Goal: Task Accomplishment & Management: Complete application form

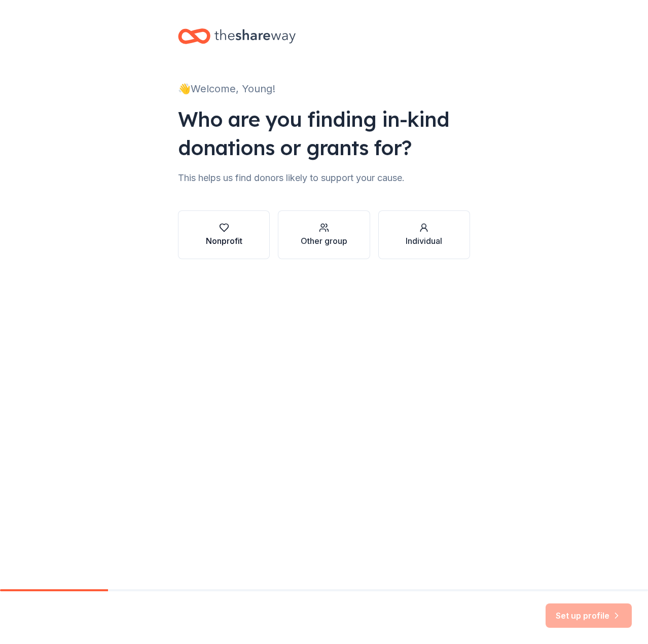
click at [229, 243] on div "Nonprofit" at bounding box center [224, 241] width 37 height 12
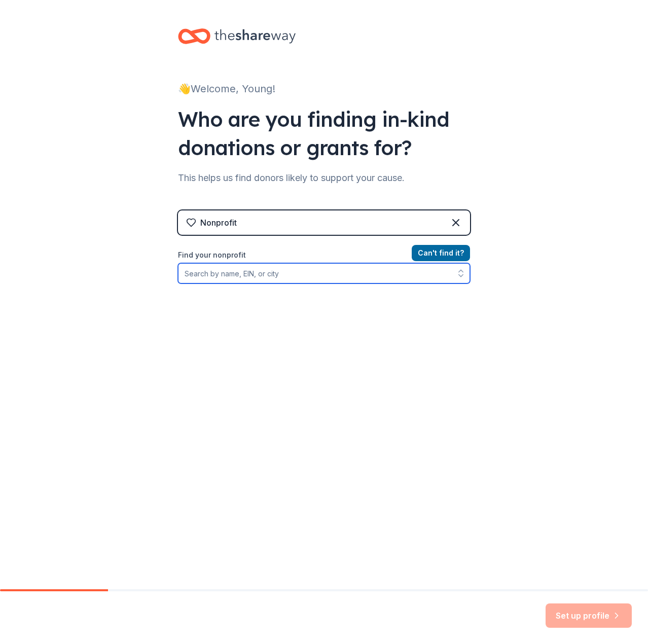
click at [365, 267] on input "Find your nonprofit" at bounding box center [324, 273] width 292 height 20
type input "ying yang"
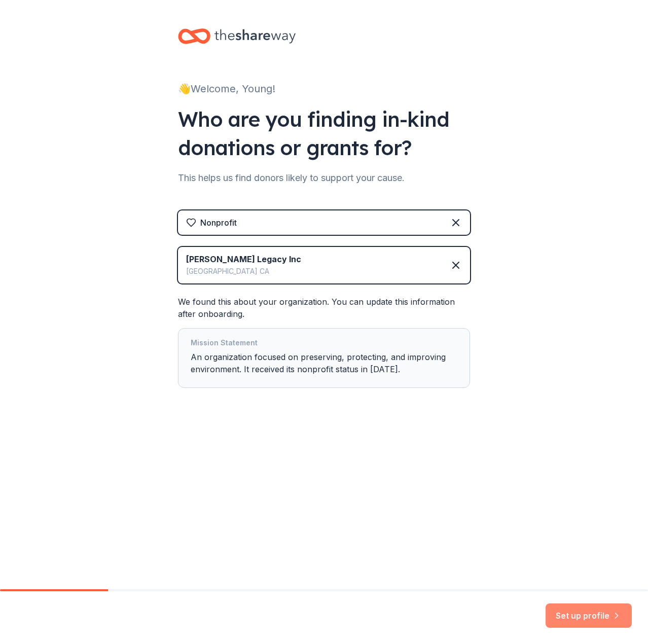
click at [609, 608] on button "Set up profile" at bounding box center [589, 616] width 86 height 24
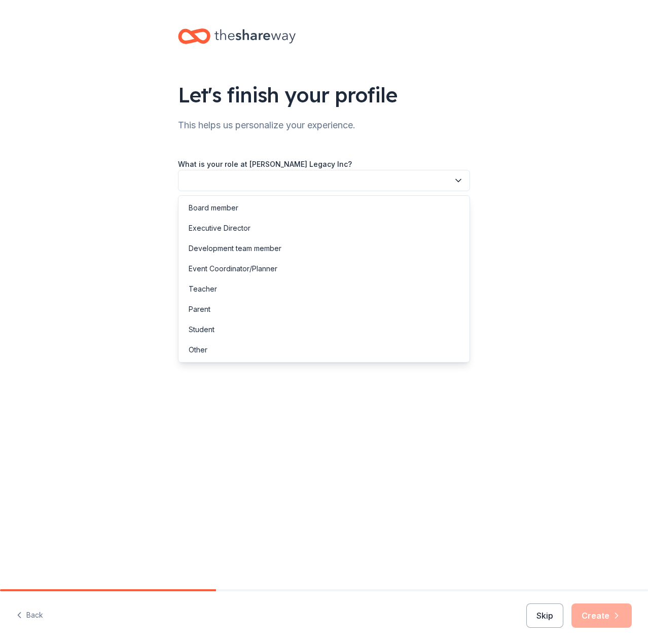
click at [290, 185] on button "button" at bounding box center [324, 180] width 292 height 21
click at [285, 205] on div "Board member" at bounding box center [324, 208] width 287 height 20
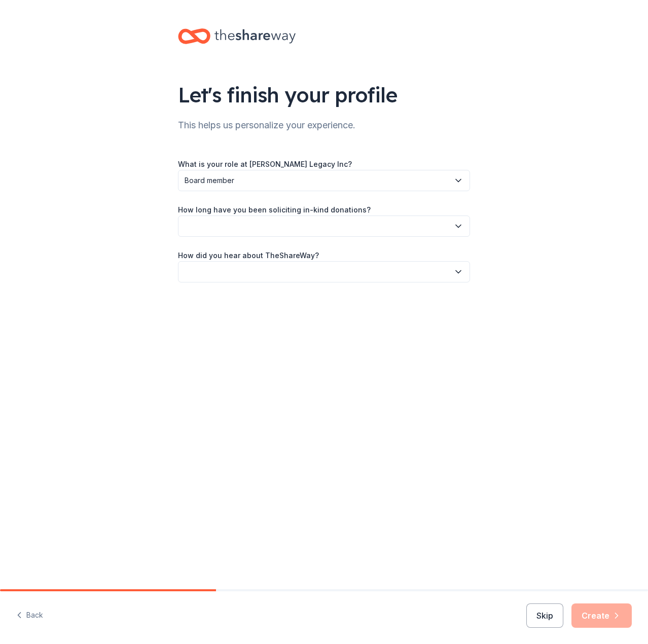
click at [280, 212] on label "How long have you been soliciting in-kind donations?" at bounding box center [274, 210] width 193 height 10
click at [275, 223] on button "button" at bounding box center [324, 226] width 292 height 21
click at [269, 256] on div "This is my first time!" at bounding box center [324, 253] width 287 height 20
click at [263, 286] on div "Let's finish your profile This helps us personalize your experience. What is yo…" at bounding box center [324, 165] width 325 height 331
click at [265, 275] on button "button" at bounding box center [324, 271] width 292 height 21
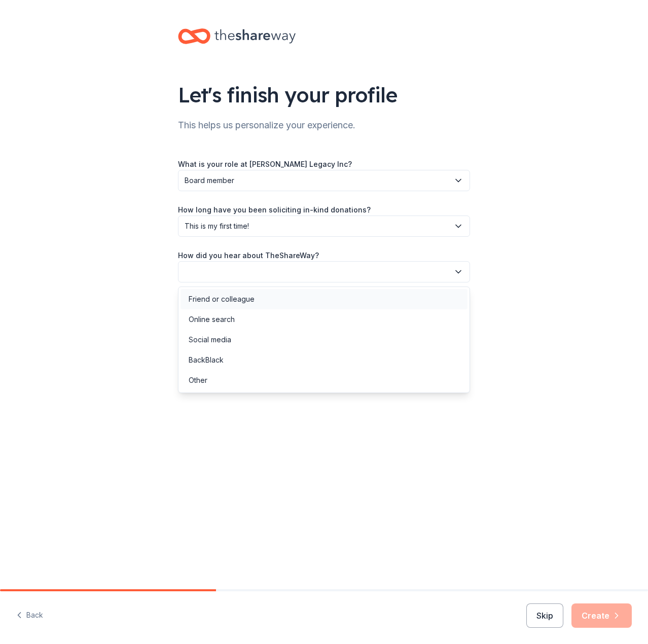
click at [259, 305] on div "Friend or colleague" at bounding box center [324, 299] width 287 height 20
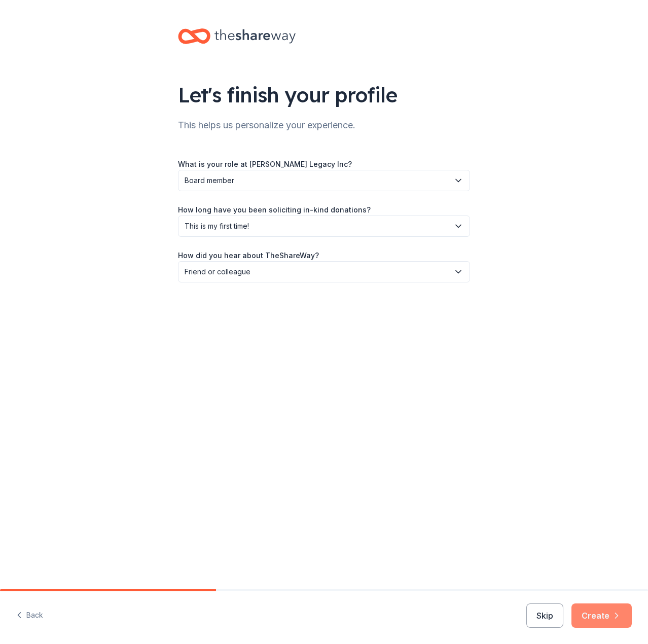
click at [604, 617] on button "Create" at bounding box center [602, 616] width 60 height 24
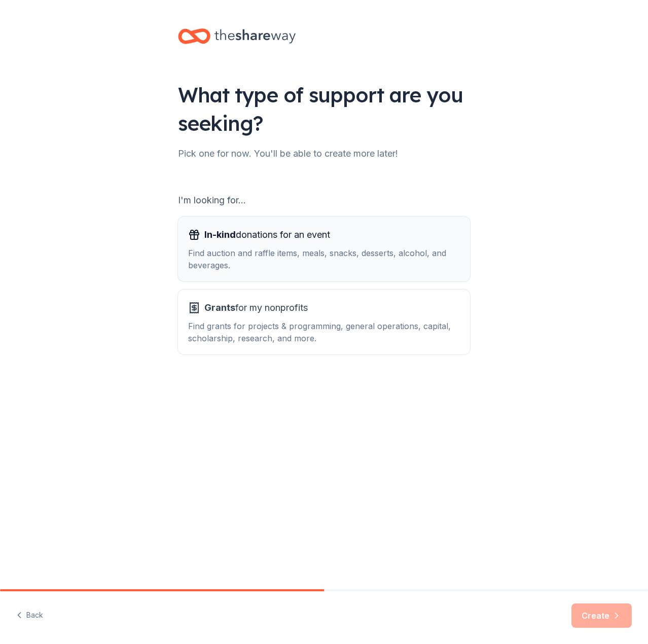
click at [368, 243] on div "In-kind donations for an event Find auction and raffle items, meals, snacks, de…" at bounding box center [324, 249] width 272 height 45
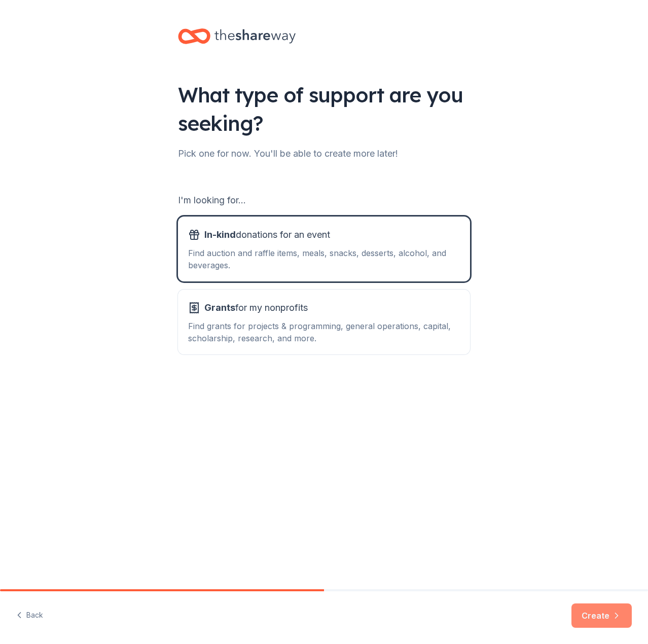
click at [582, 615] on button "Create" at bounding box center [602, 616] width 60 height 24
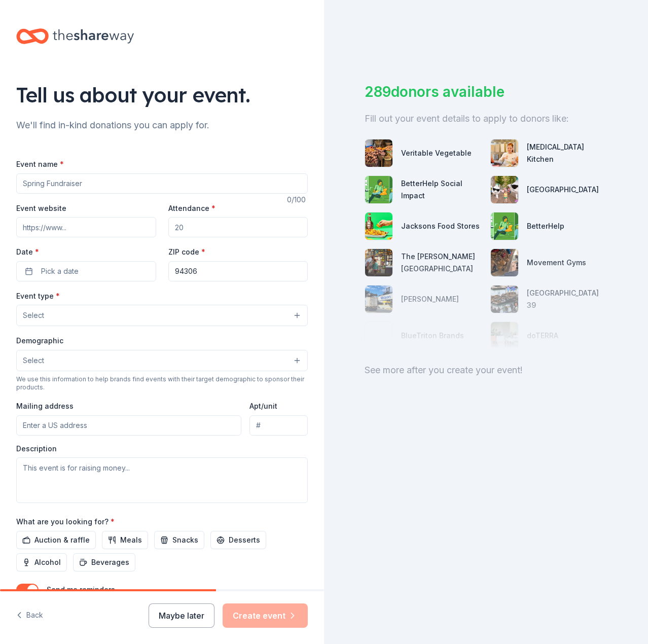
click at [85, 180] on input "Event name *" at bounding box center [162, 183] width 292 height 20
type input "[PERSON_NAME] [PERSON_NAME] Twins fundraiser"
click at [221, 222] on input "Attendance *" at bounding box center [238, 227] width 140 height 20
type input "30"
click at [121, 261] on button "Pick a date" at bounding box center [86, 271] width 140 height 20
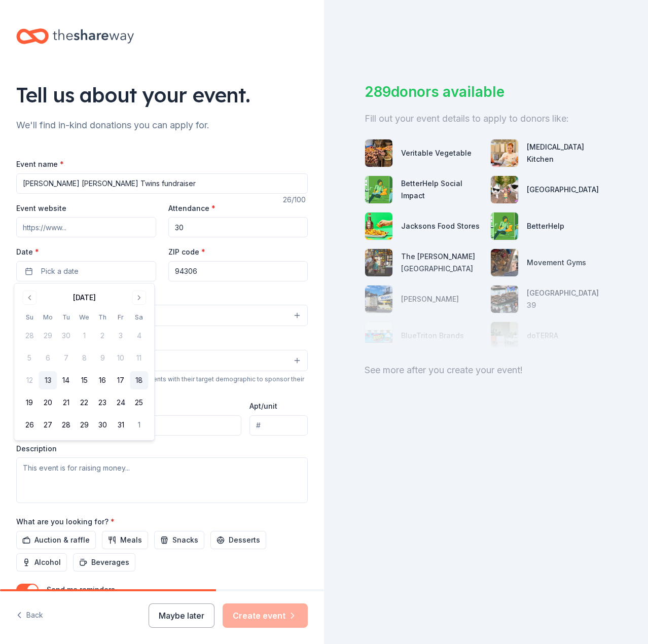
click at [141, 380] on button "18" at bounding box center [139, 380] width 18 height 18
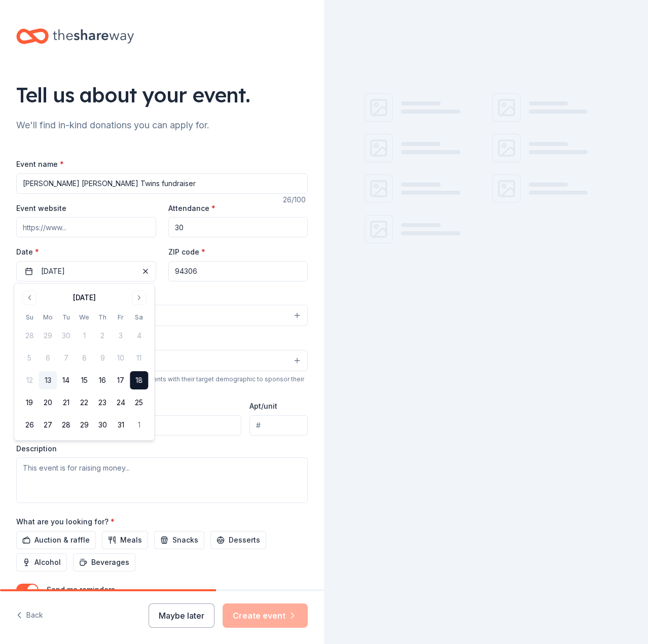
click at [197, 290] on div "Event type * Select" at bounding box center [162, 308] width 292 height 37
click at [169, 321] on button "Select" at bounding box center [162, 315] width 292 height 21
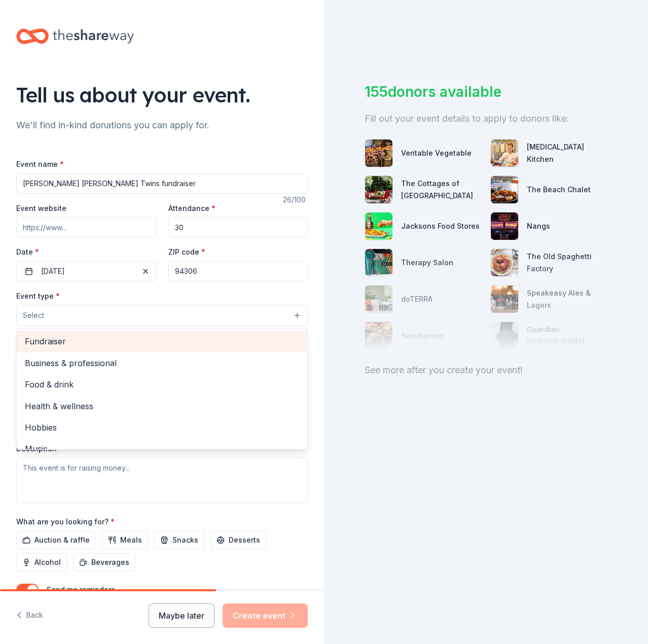
click at [131, 349] on div "Fundraiser" at bounding box center [162, 341] width 291 height 21
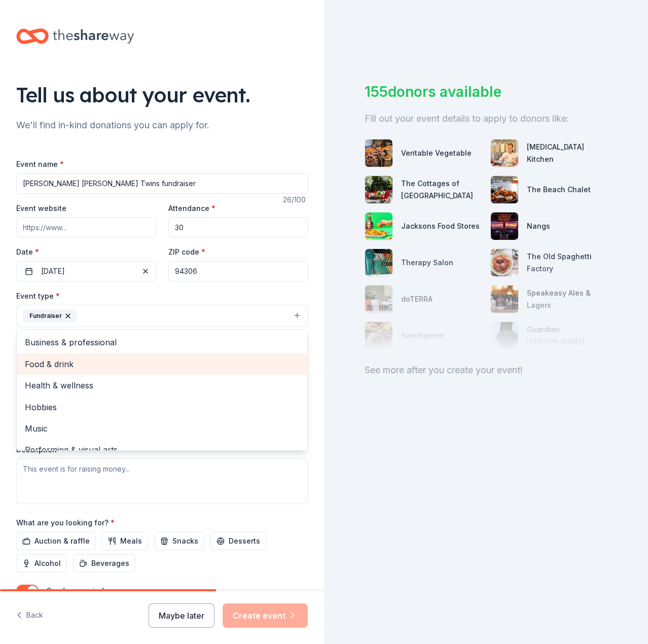
click at [127, 360] on span "Food & drink" at bounding box center [162, 364] width 274 height 13
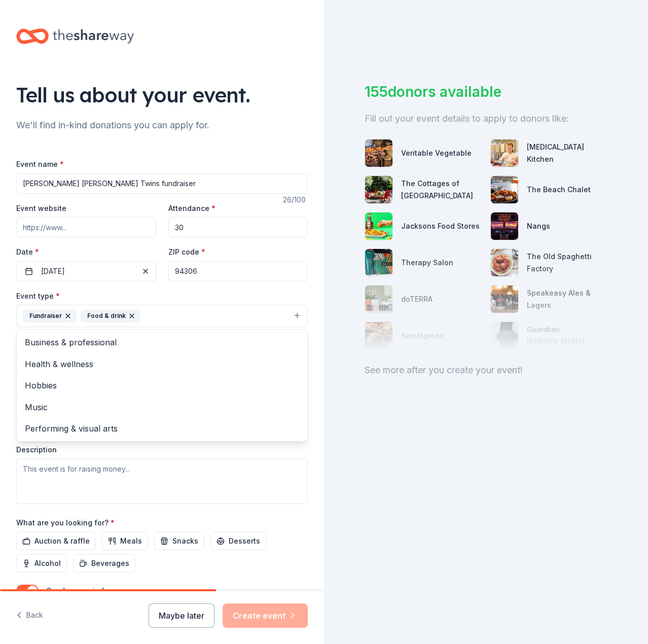
click at [183, 297] on div "Event type * Fundraiser Food & drink Business & professional Health & wellness …" at bounding box center [162, 309] width 292 height 38
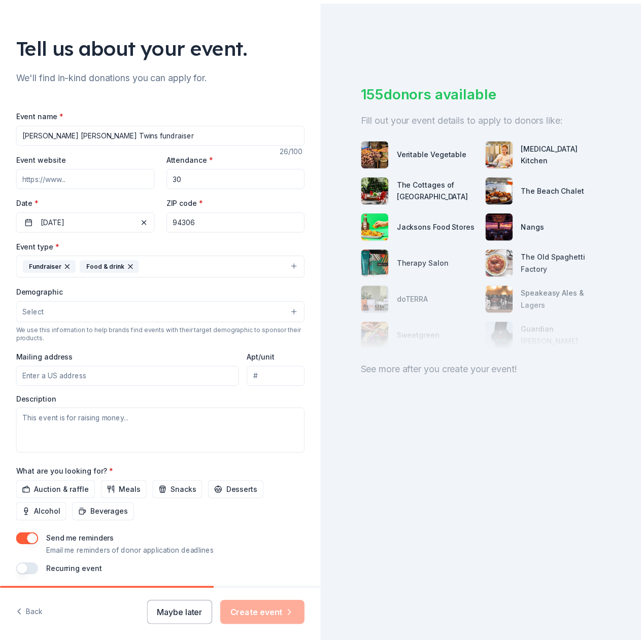
scroll to position [84, 0]
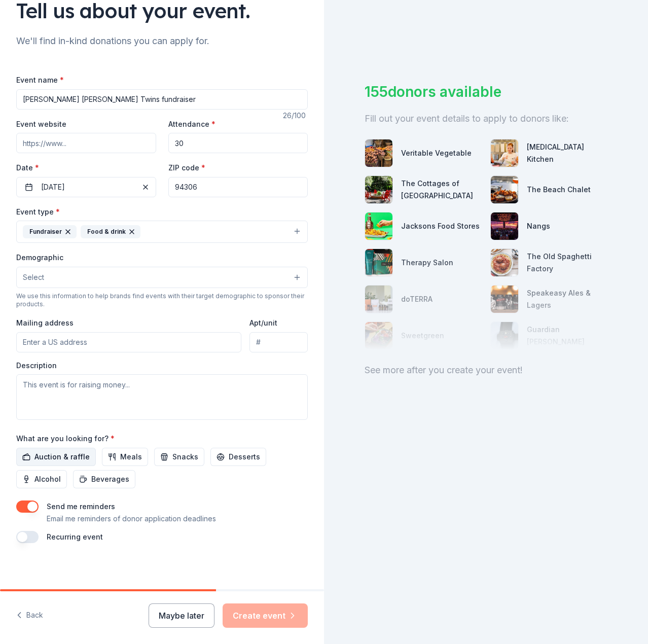
click at [72, 448] on button "Auction & raffle" at bounding box center [56, 457] width 80 height 18
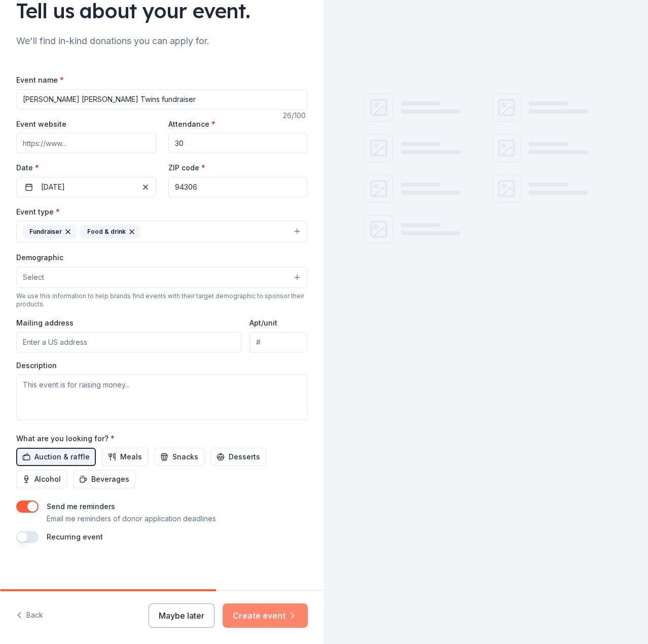
click at [265, 618] on button "Create event" at bounding box center [265, 616] width 85 height 24
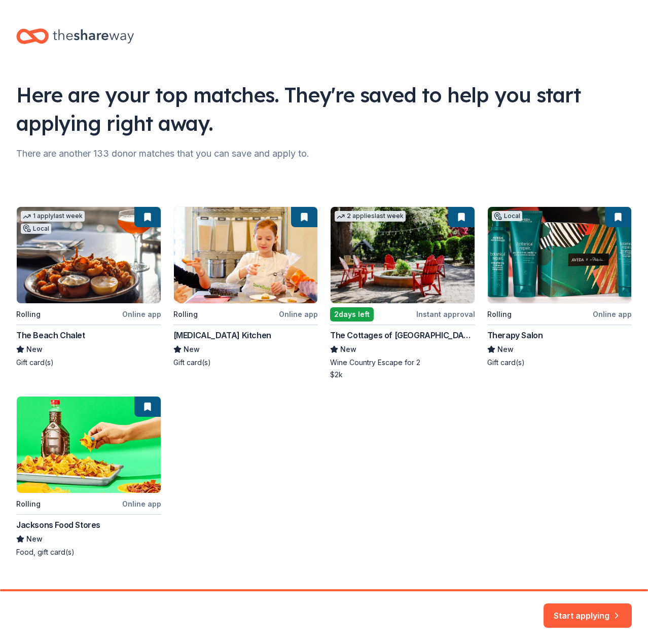
click at [595, 622] on button "Start applying" at bounding box center [588, 610] width 88 height 24
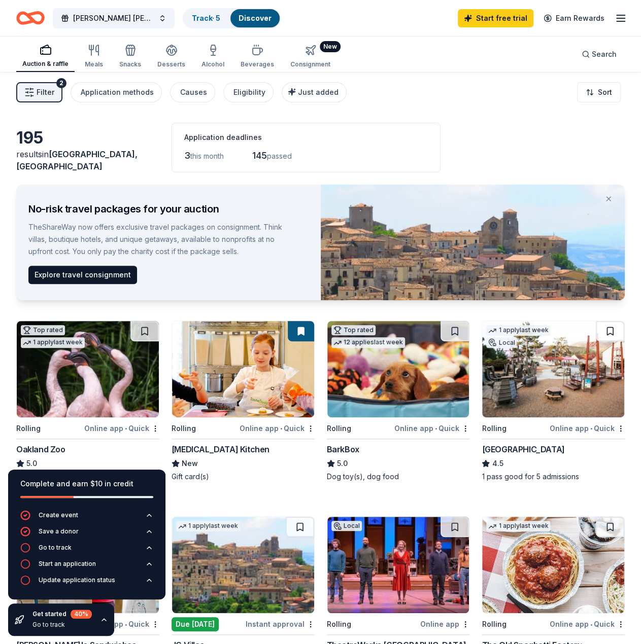
click at [119, 400] on img at bounding box center [88, 369] width 142 height 96
click at [284, 406] on img at bounding box center [243, 369] width 142 height 96
click at [434, 382] on img at bounding box center [398, 369] width 142 height 96
click at [534, 359] on img at bounding box center [553, 369] width 142 height 96
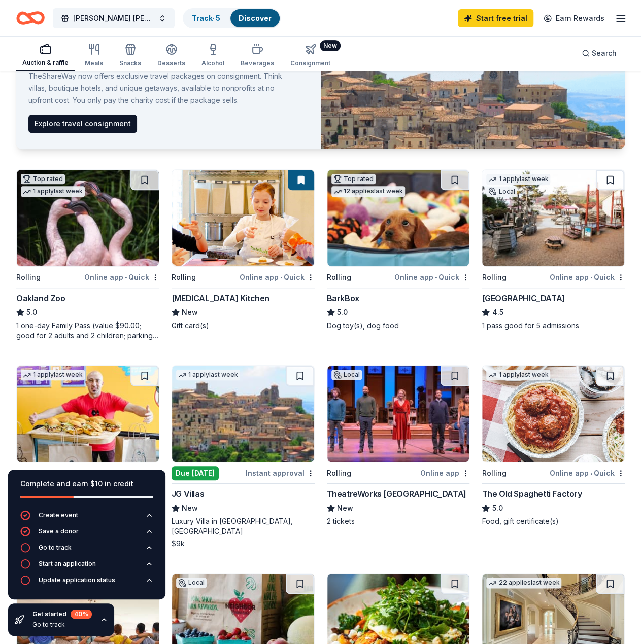
scroll to position [355, 0]
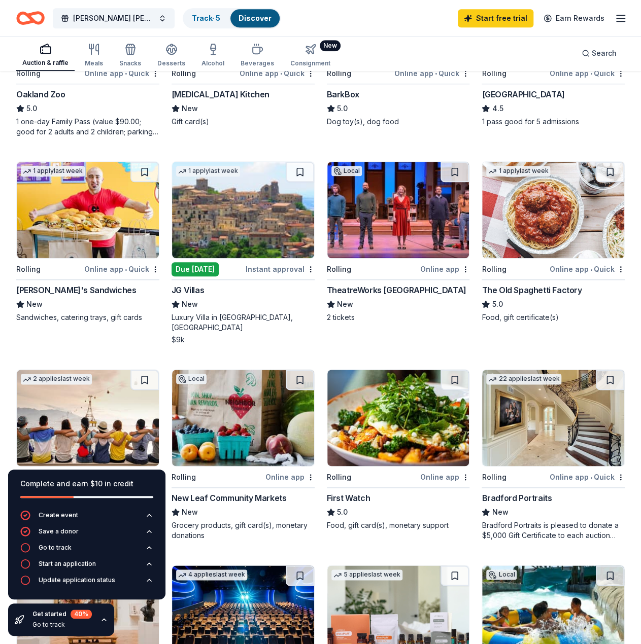
click at [84, 224] on img at bounding box center [88, 210] width 142 height 96
click at [222, 213] on img at bounding box center [243, 210] width 142 height 96
click at [545, 437] on img at bounding box center [553, 418] width 142 height 96
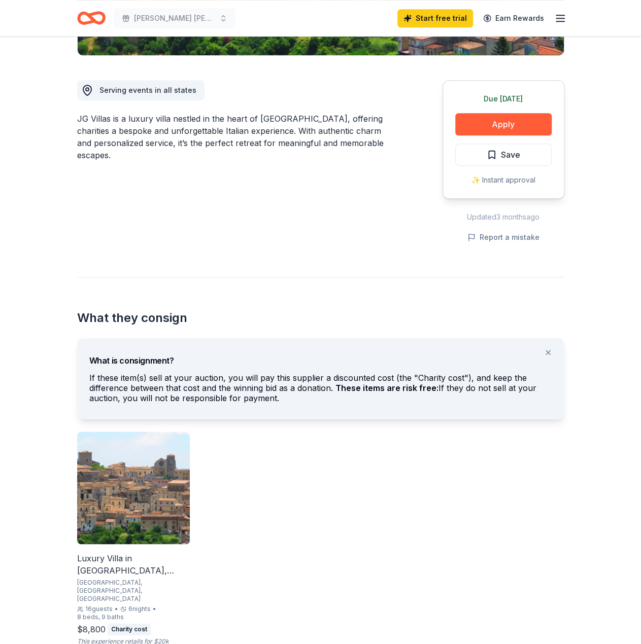
scroll to position [254, 0]
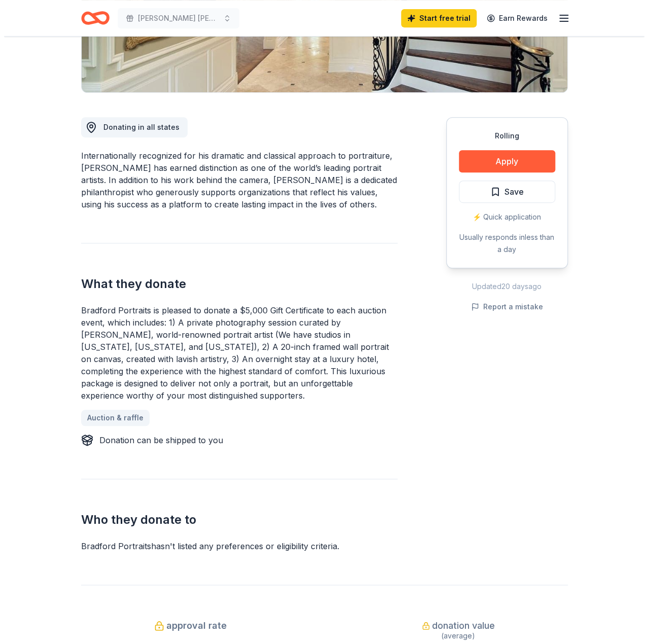
scroll to position [254, 0]
